Goal: Task Accomplishment & Management: Manage account settings

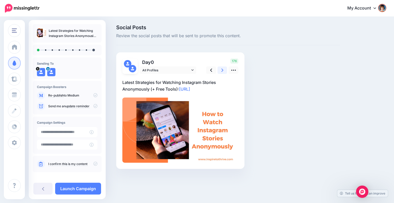
click at [220, 69] on link at bounding box center [222, 69] width 10 height 7
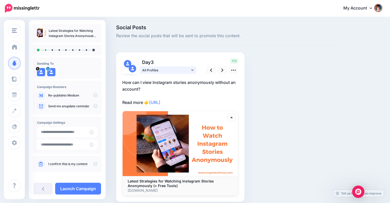
click at [190, 69] on span "All Profiles" at bounding box center [166, 69] width 48 height 5
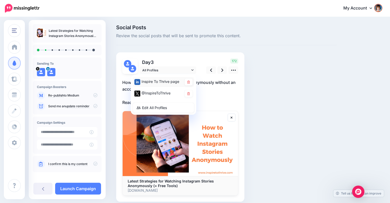
click at [187, 78] on div "Inspire To Thrive page" at bounding box center [163, 82] width 61 height 10
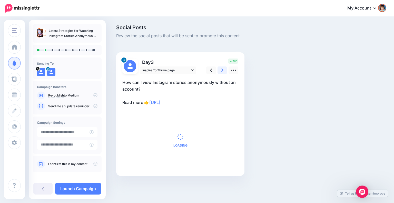
click at [221, 70] on icon at bounding box center [222, 69] width 2 height 5
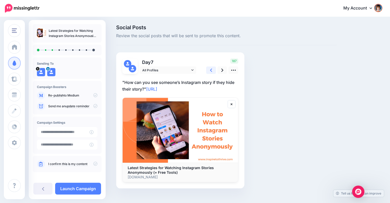
click at [209, 70] on link at bounding box center [211, 69] width 10 height 7
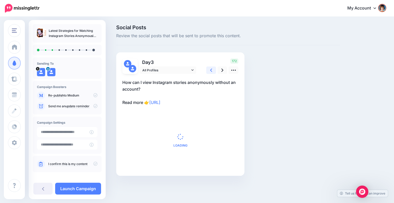
click at [209, 70] on link at bounding box center [211, 69] width 10 height 7
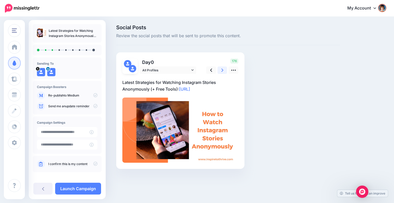
click at [219, 71] on link at bounding box center [222, 69] width 10 height 7
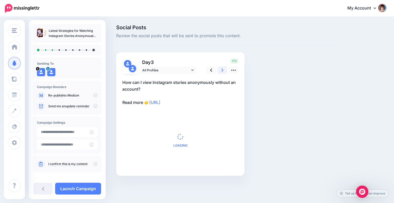
click at [219, 71] on link at bounding box center [222, 69] width 10 height 7
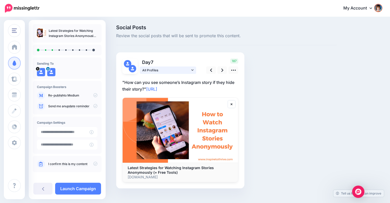
click at [190, 70] on link "All Profiles" at bounding box center [168, 69] width 56 height 7
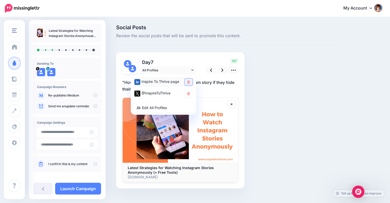
click at [188, 81] on icon at bounding box center [188, 81] width 3 height 3
click at [264, 81] on div "Social Posts Review the social posts that will be sent to promote this content.…" at bounding box center [226, 114] width 228 height 179
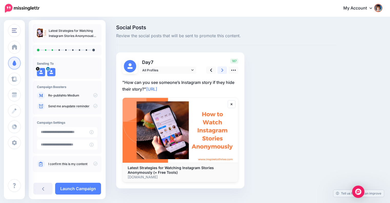
click at [221, 69] on icon at bounding box center [222, 69] width 2 height 5
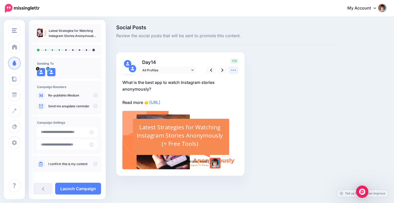
click at [232, 70] on icon at bounding box center [233, 69] width 5 height 5
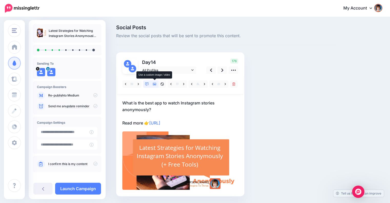
click at [154, 83] on icon at bounding box center [155, 84] width 4 height 4
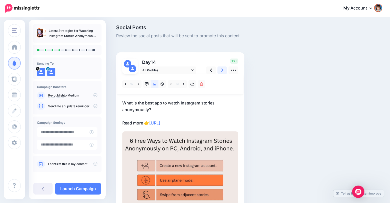
click at [221, 70] on icon at bounding box center [222, 69] width 2 height 5
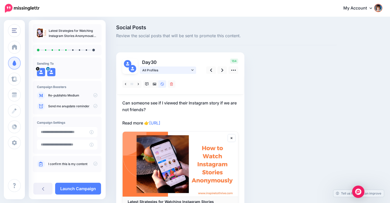
click at [191, 68] on link "All Profiles" at bounding box center [168, 69] width 56 height 7
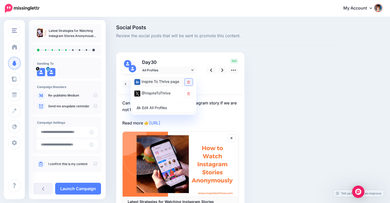
click at [187, 82] on icon at bounding box center [188, 81] width 3 height 3
click at [219, 71] on link at bounding box center [222, 69] width 10 height 7
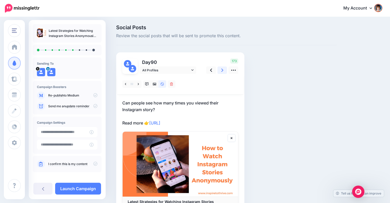
click at [219, 71] on link at bounding box center [222, 69] width 10 height 7
click at [219, 69] on link at bounding box center [222, 69] width 10 height 7
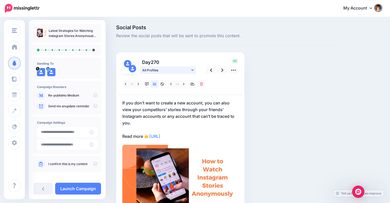
click at [193, 69] on icon at bounding box center [192, 70] width 2 height 4
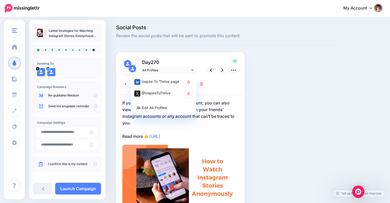
click at [200, 66] on div "Day 270 All Profiles" at bounding box center [159, 65] width 82 height 15
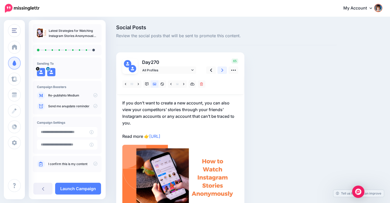
click at [221, 69] on icon at bounding box center [222, 69] width 2 height 5
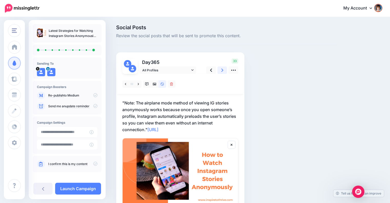
click at [221, 71] on icon at bounding box center [222, 69] width 2 height 5
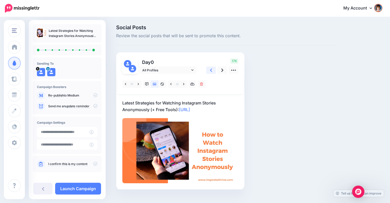
click at [212, 70] on link at bounding box center [211, 69] width 10 height 7
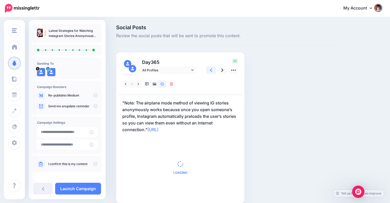
click at [212, 70] on link at bounding box center [211, 69] width 10 height 7
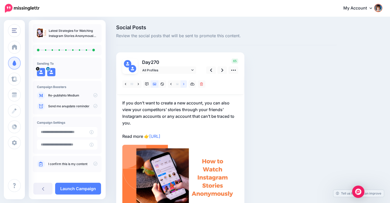
click at [182, 84] on link at bounding box center [183, 83] width 6 height 7
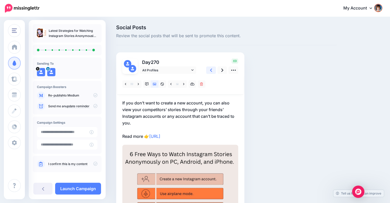
click at [211, 69] on icon at bounding box center [211, 69] width 2 height 3
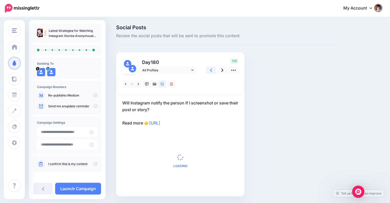
click at [211, 69] on icon at bounding box center [211, 69] width 2 height 3
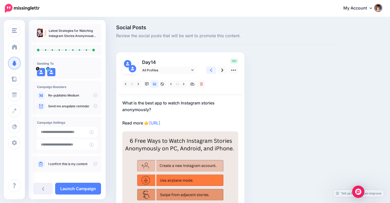
click at [211, 69] on icon at bounding box center [211, 69] width 2 height 3
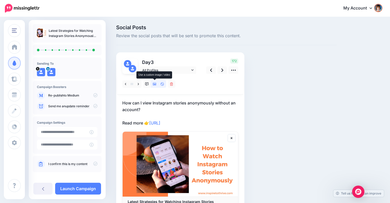
click at [155, 84] on icon at bounding box center [155, 84] width 4 height 3
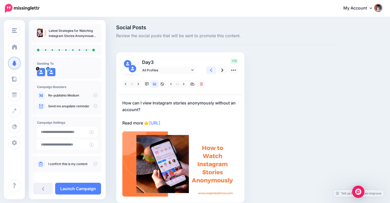
click at [211, 69] on icon at bounding box center [211, 69] width 2 height 3
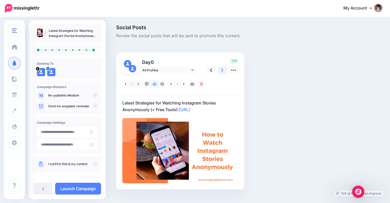
click at [220, 69] on link at bounding box center [222, 69] width 10 height 7
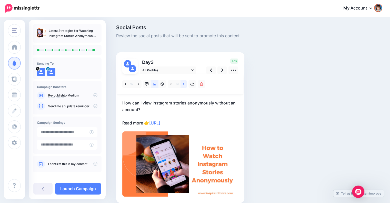
click at [183, 84] on icon at bounding box center [183, 84] width 1 height 4
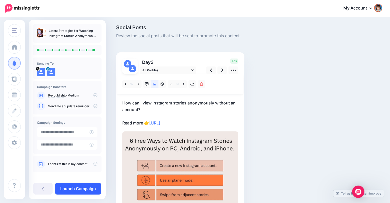
click at [71, 186] on link "Launch Campaign" at bounding box center [78, 188] width 46 height 12
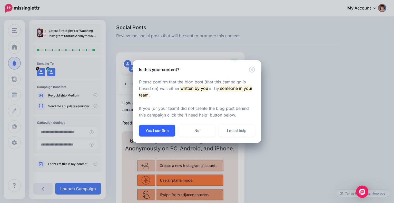
click at [148, 131] on button "Yes I confirm" at bounding box center [157, 131] width 36 height 12
